Goal: Download file/media

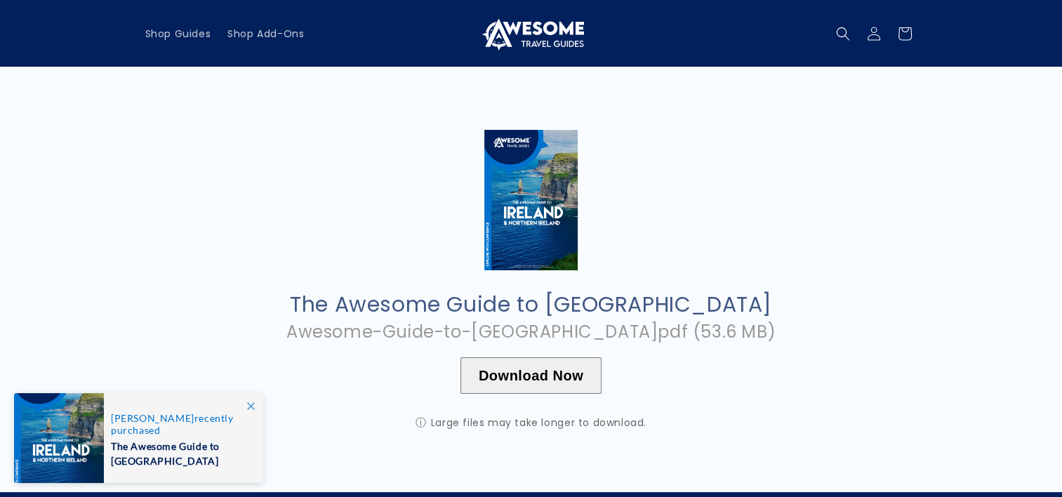
click at [250, 402] on icon at bounding box center [251, 406] width 8 height 8
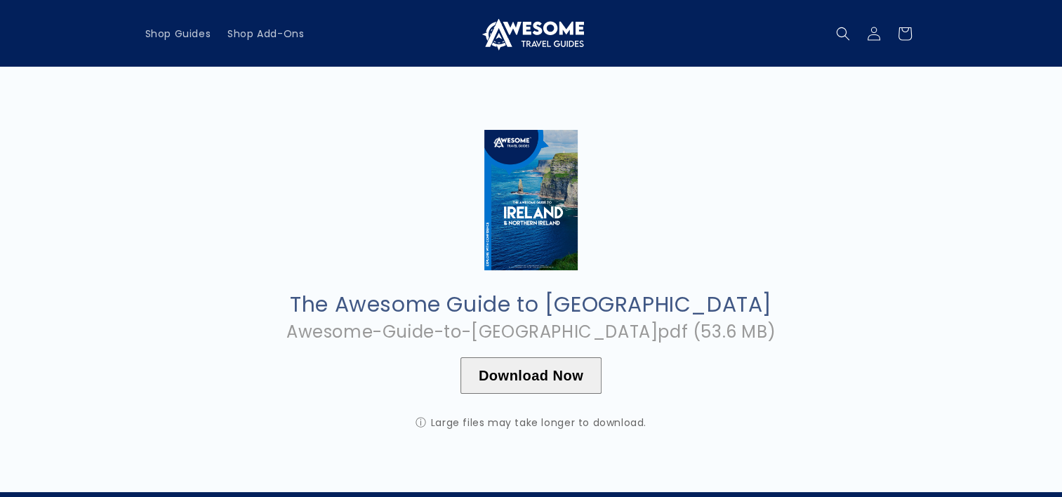
click at [529, 373] on button "Download Now" at bounding box center [530, 375] width 141 height 36
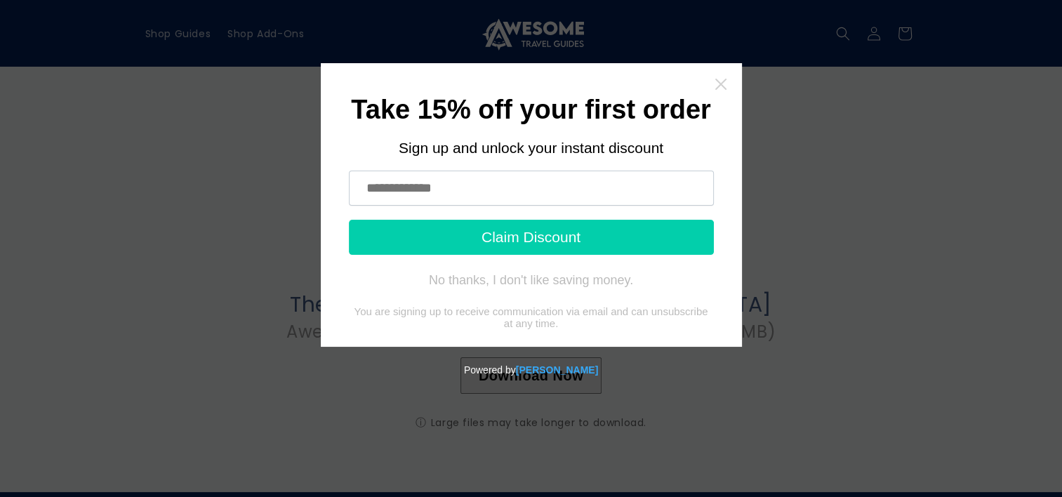
click at [719, 81] on icon "Close widget" at bounding box center [721, 84] width 14 height 14
